Goal: Task Accomplishment & Management: Manage account settings

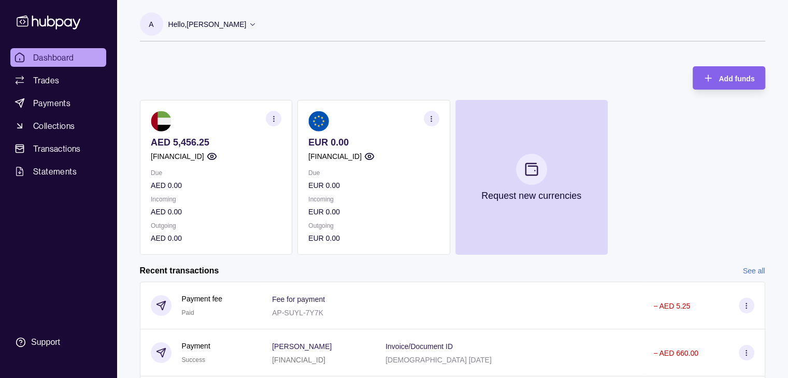
scroll to position [172, 0]
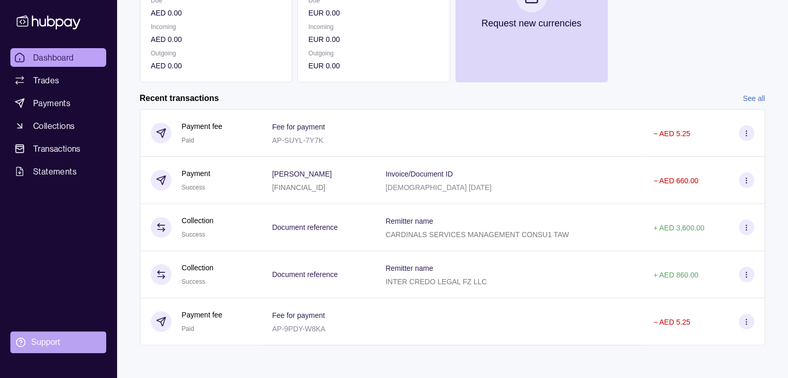
click at [24, 347] on section "Support" at bounding box center [58, 342] width 96 height 22
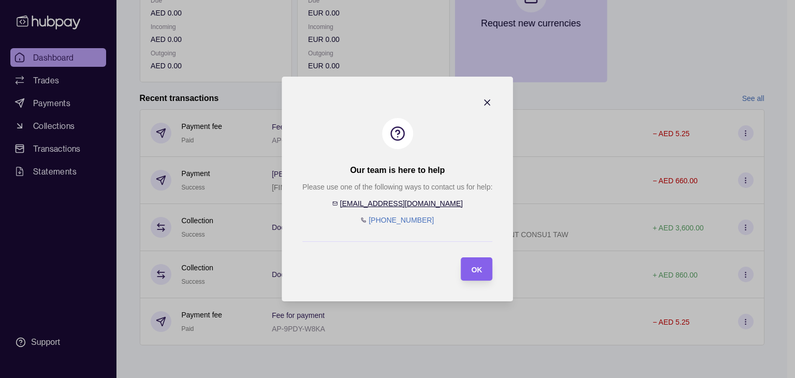
click at [487, 103] on icon "button" at bounding box center [487, 102] width 5 height 5
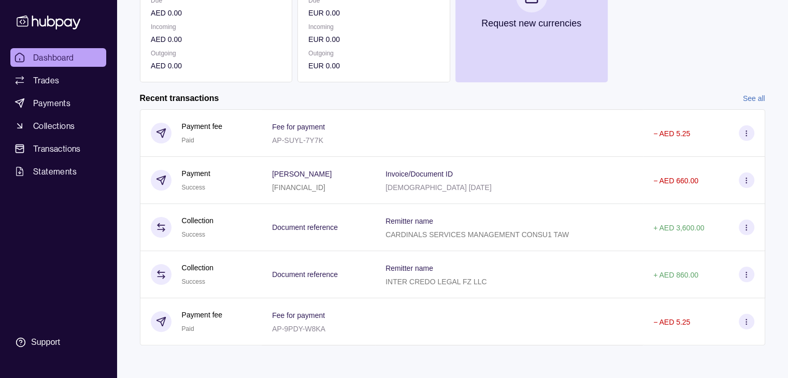
click at [751, 102] on link "See all" at bounding box center [753, 98] width 22 height 11
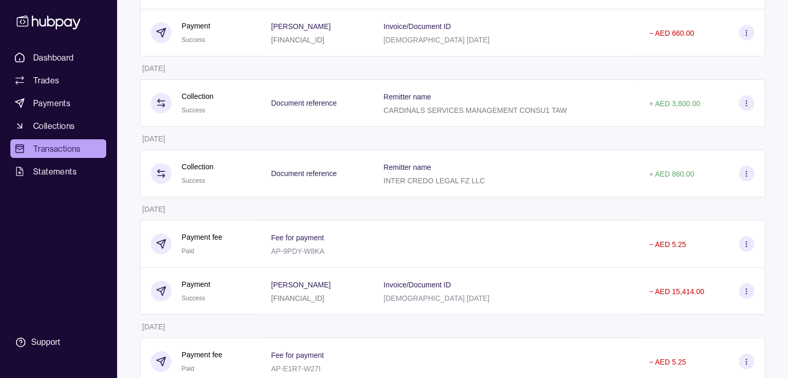
scroll to position [347, 0]
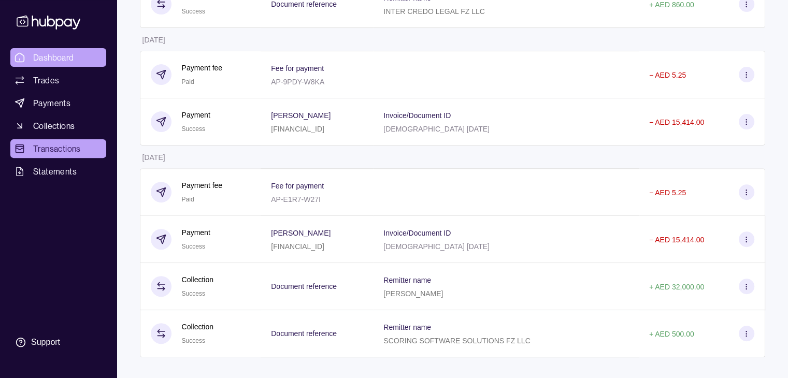
click at [64, 55] on span "Dashboard" at bounding box center [53, 57] width 41 height 12
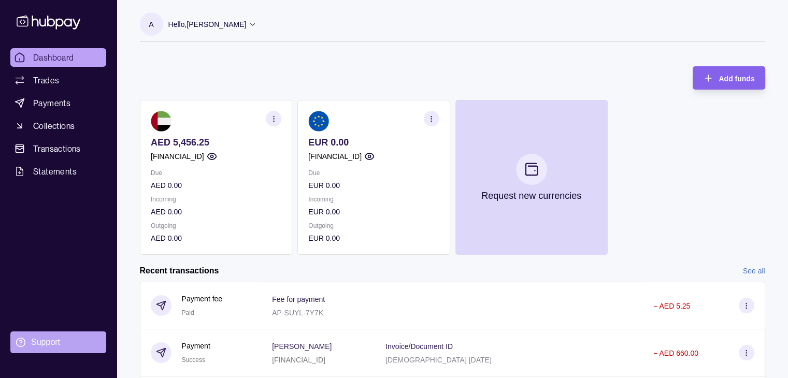
click at [44, 340] on div "Support" at bounding box center [45, 342] width 29 height 11
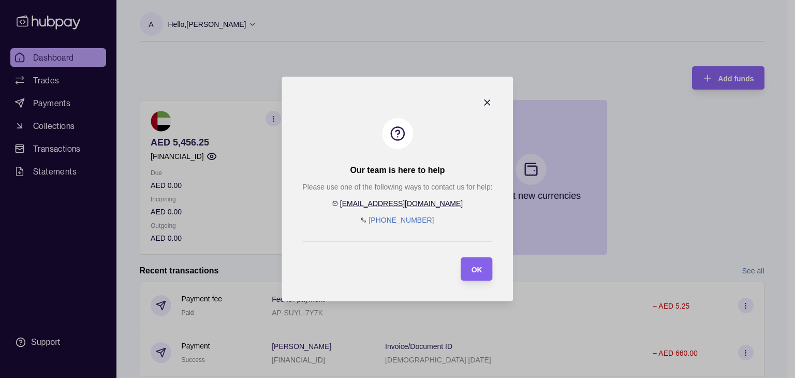
click at [491, 99] on icon "button" at bounding box center [488, 102] width 10 height 10
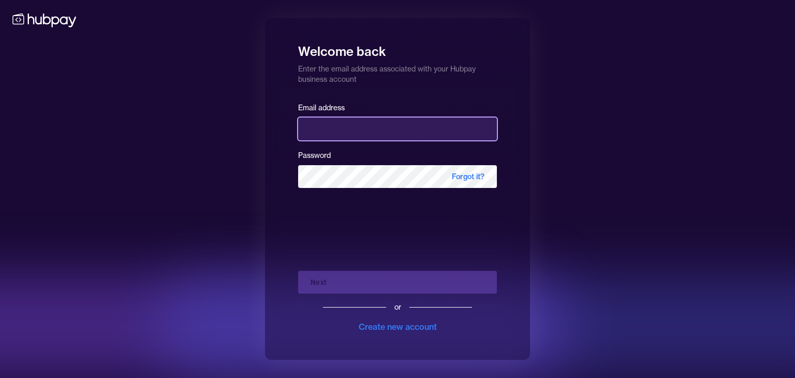
type input "**********"
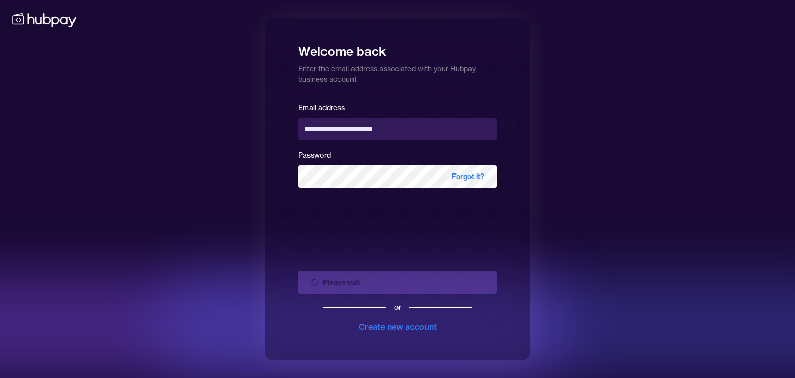
click at [432, 284] on div "Please wait or Create new account" at bounding box center [397, 298] width 199 height 70
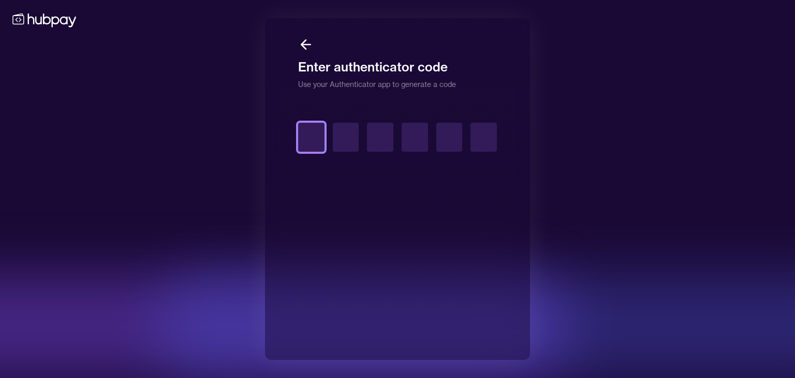
click at [313, 143] on input "text" at bounding box center [311, 137] width 26 height 29
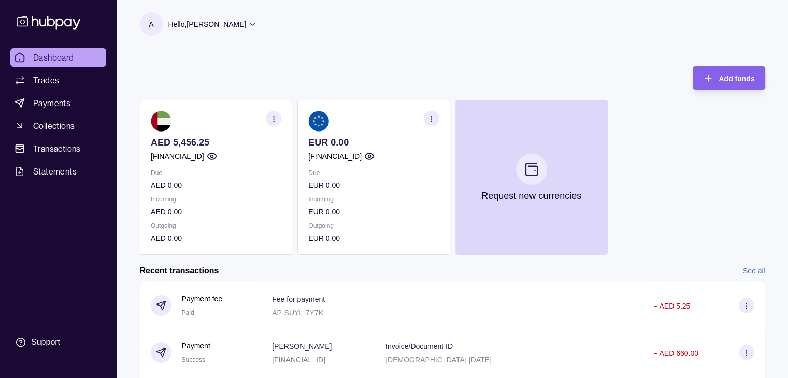
click at [272, 119] on icon "button" at bounding box center [273, 119] width 8 height 8
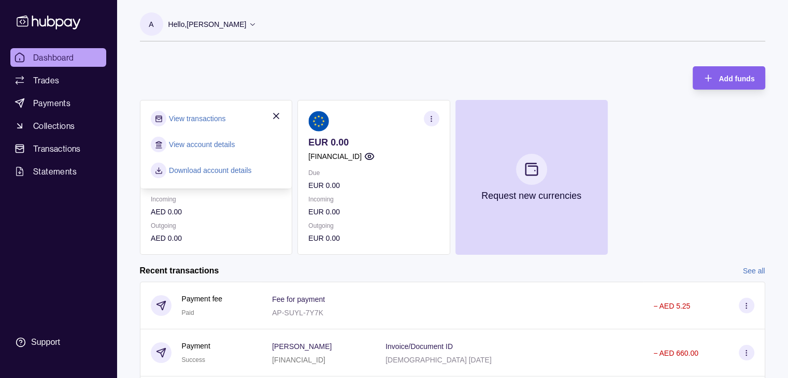
click at [209, 166] on link "Download account details" at bounding box center [210, 170] width 83 height 11
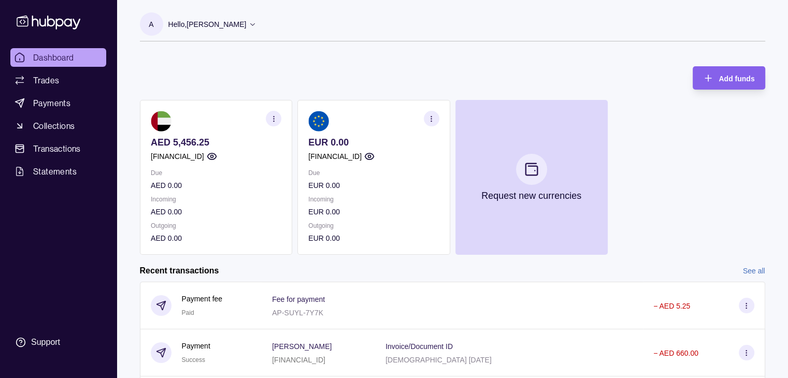
click at [271, 116] on icon "button" at bounding box center [273, 119] width 8 height 8
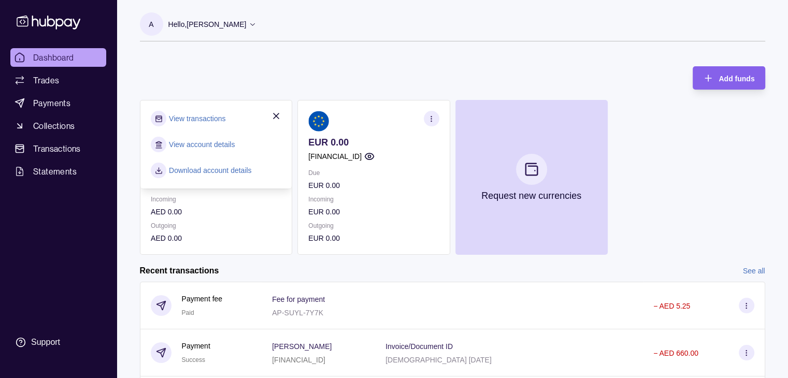
click at [405, 79] on div "Add funds AED 5,456.25 [FINANCIAL_ID] Due AED 0.00 Incoming AED 0.00 Outgoing A…" at bounding box center [452, 155] width 625 height 199
